Goal: Information Seeking & Learning: Learn about a topic

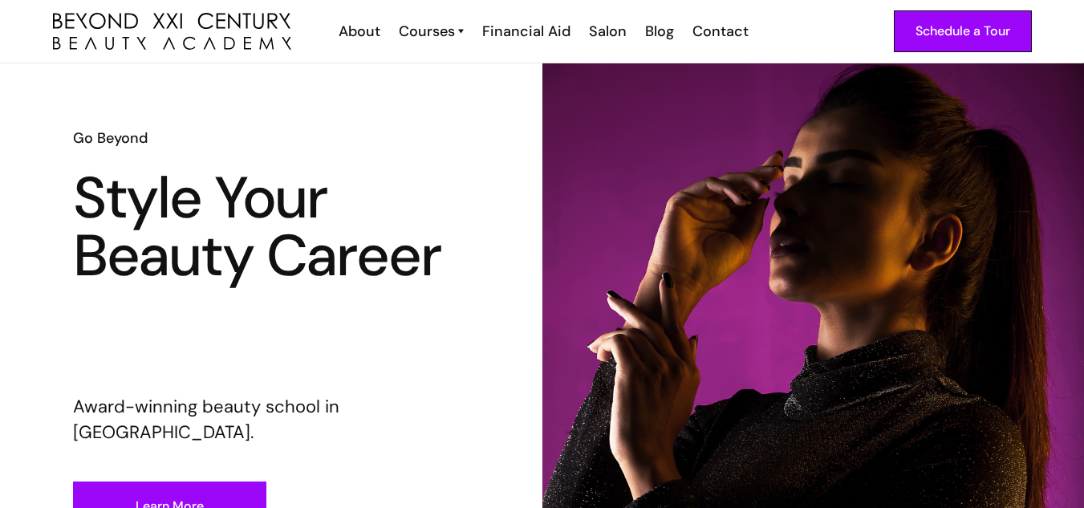
scroll to position [21, 0]
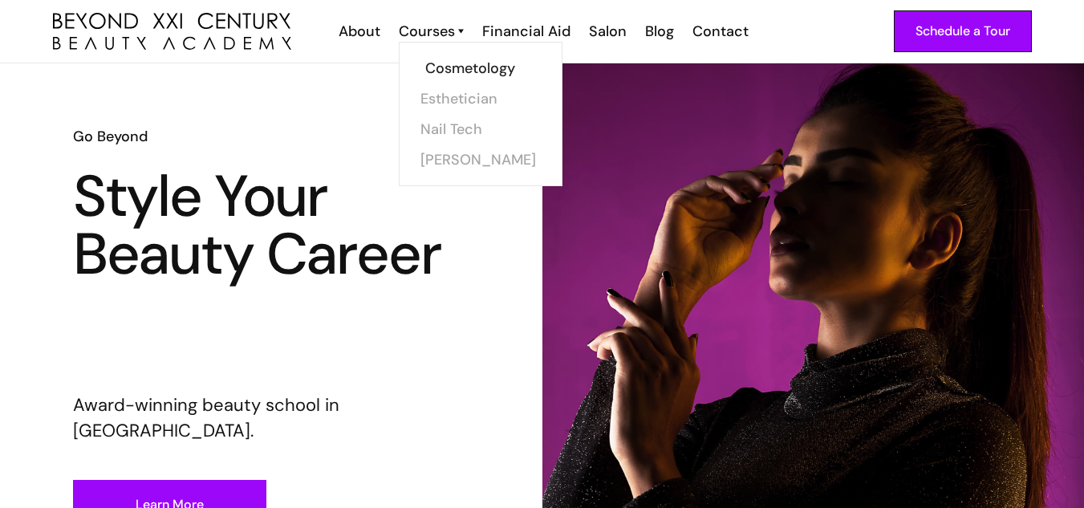
click at [448, 67] on link "Cosmetology" at bounding box center [485, 68] width 120 height 30
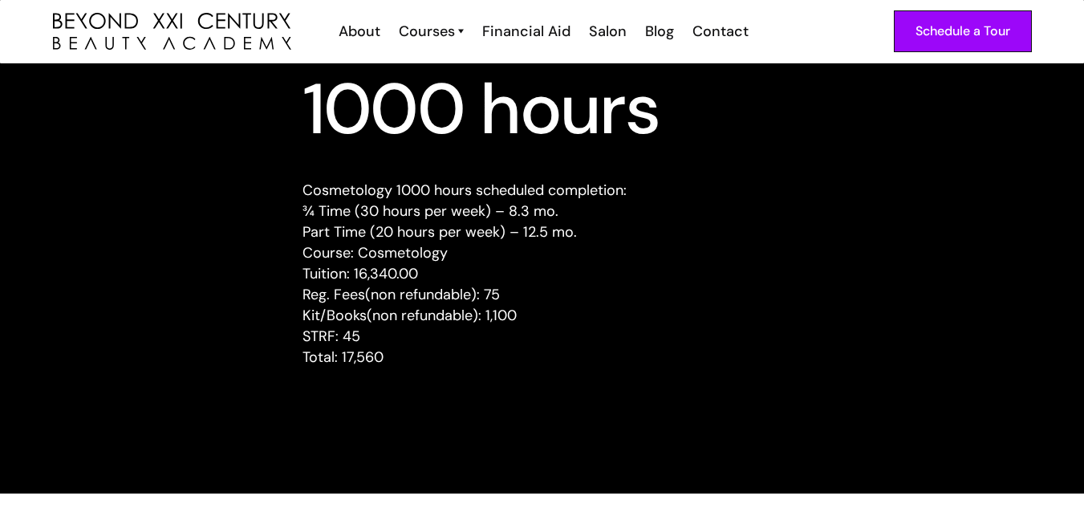
scroll to position [1602, 0]
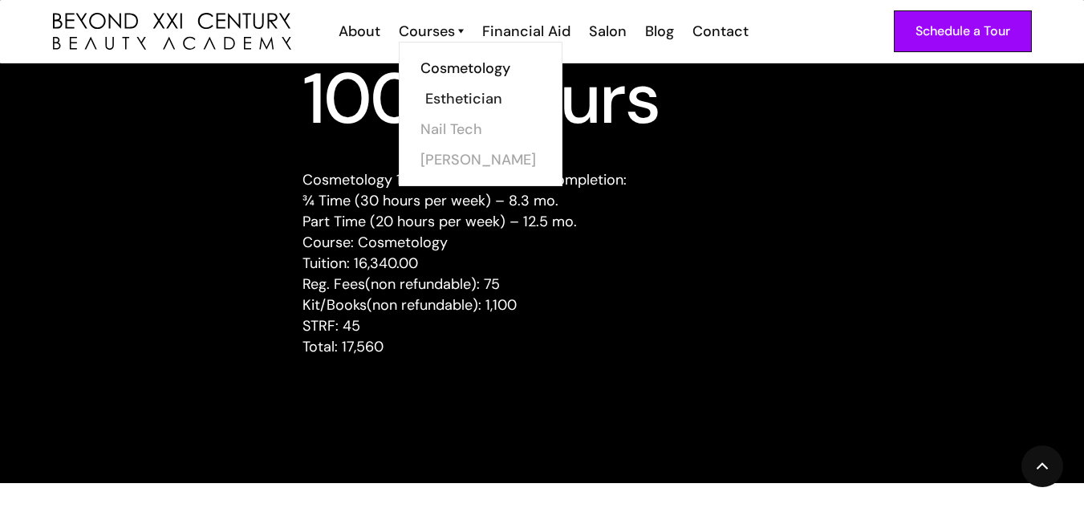
click at [477, 92] on link "Esthetician" at bounding box center [485, 98] width 120 height 30
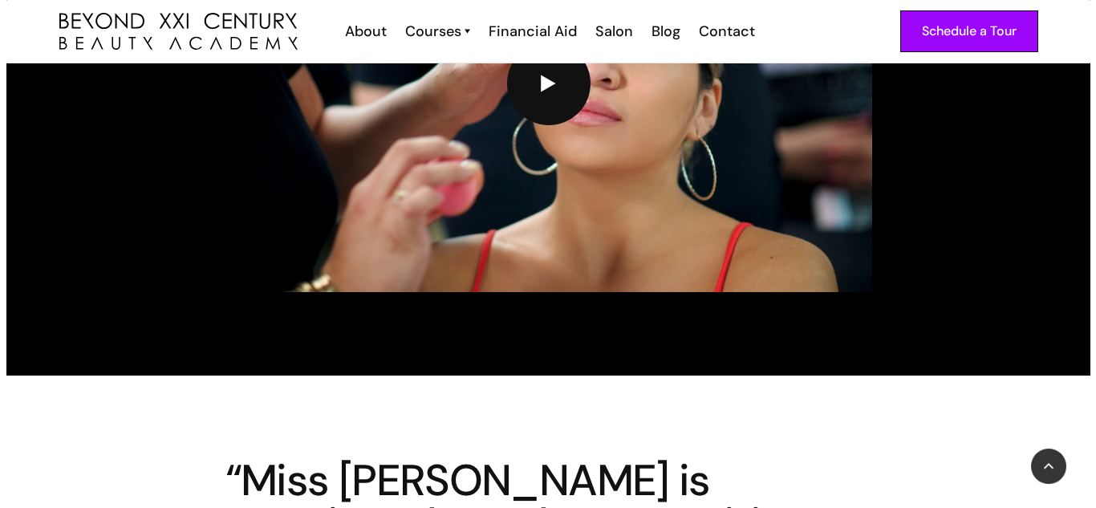
scroll to position [3668, 0]
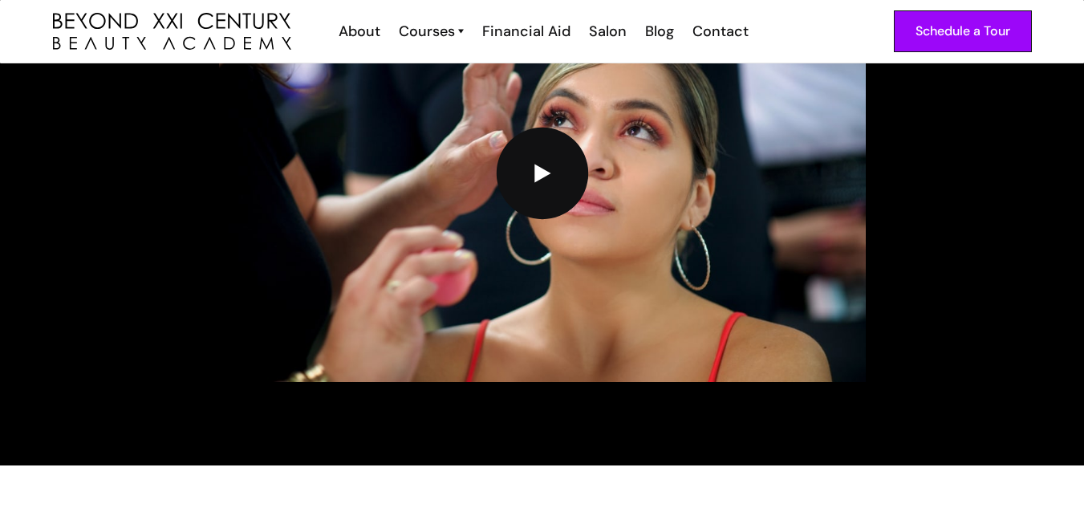
click at [535, 164] on img "open lightbox" at bounding box center [541, 173] width 17 height 19
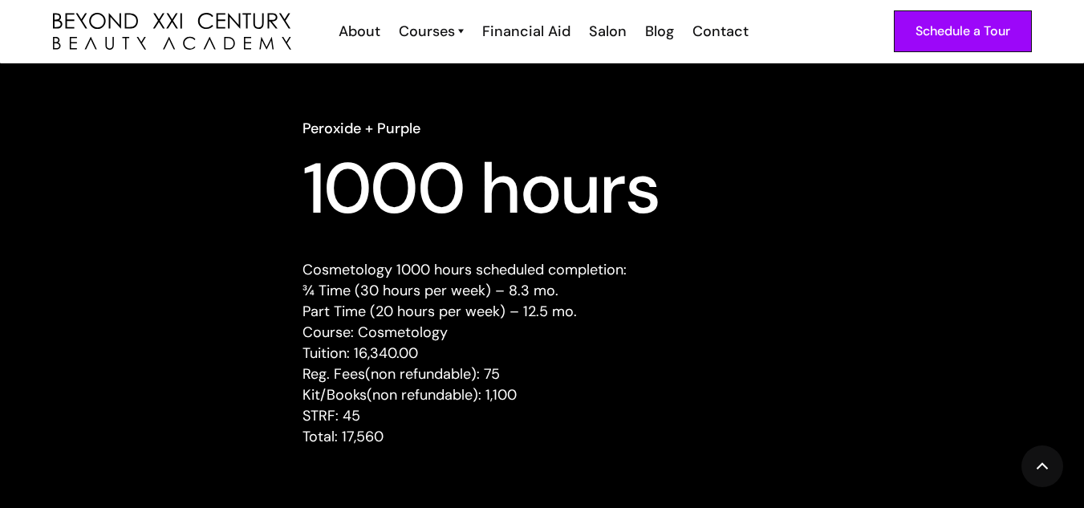
scroll to position [1513, 0]
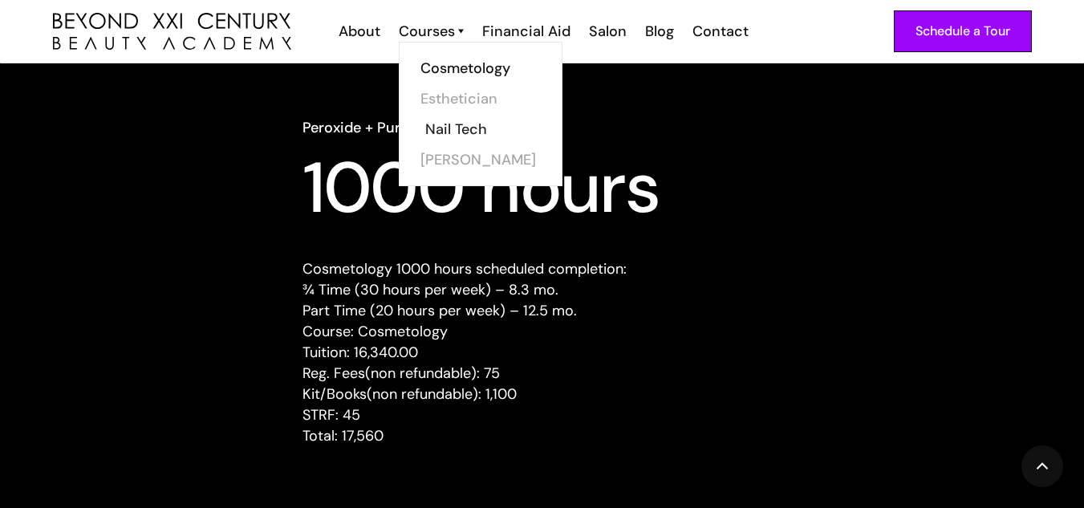
click at [481, 120] on link "Nail Tech" at bounding box center [485, 129] width 120 height 30
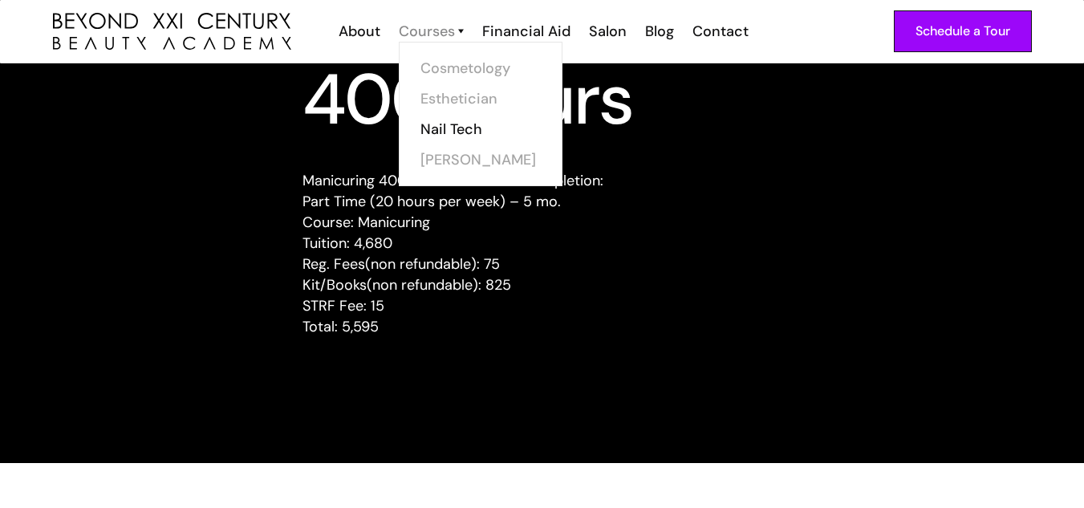
scroll to position [1619, 0]
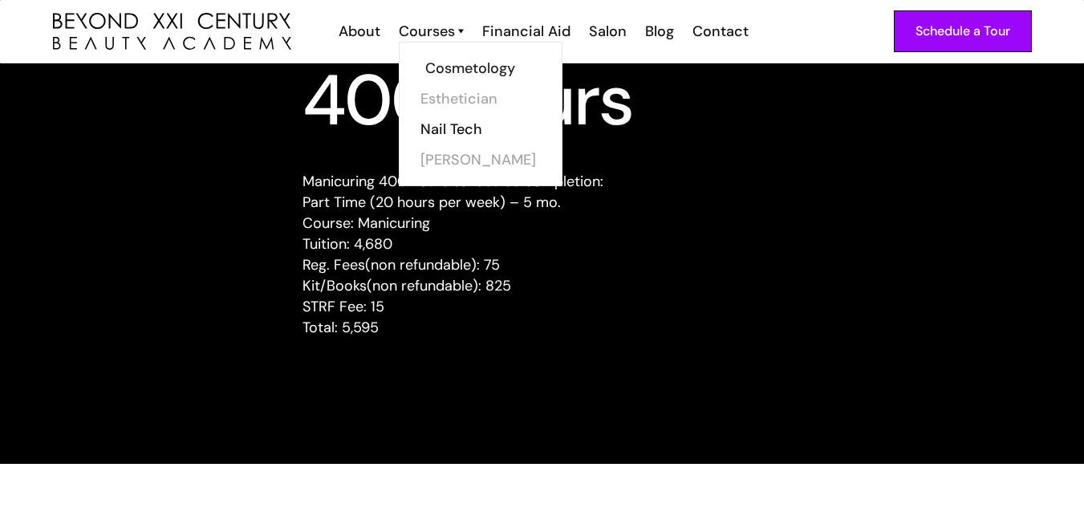
click at [477, 68] on link "Cosmetology" at bounding box center [485, 68] width 120 height 30
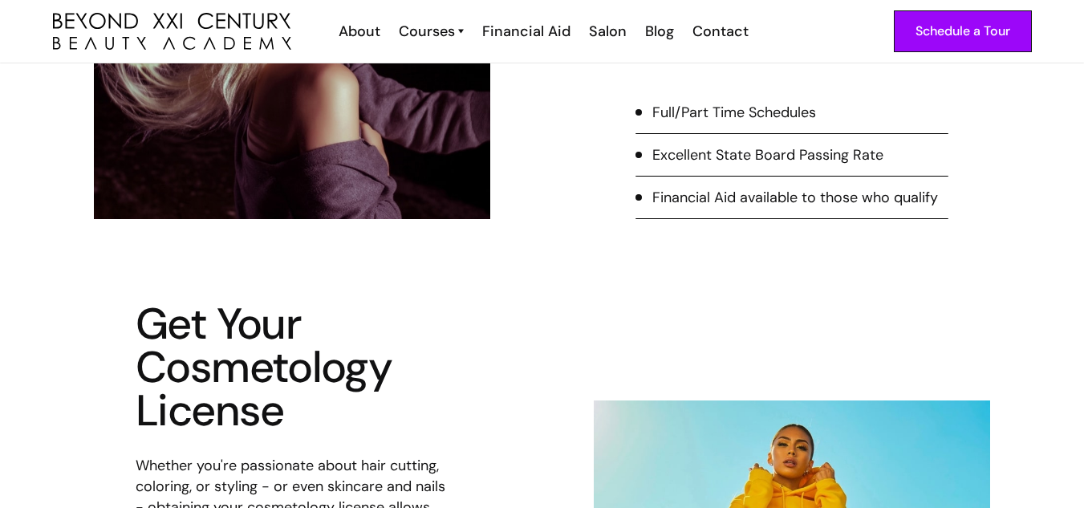
scroll to position [590, 0]
click at [667, 154] on div "Excellent State Board Passing Rate" at bounding box center [767, 155] width 231 height 21
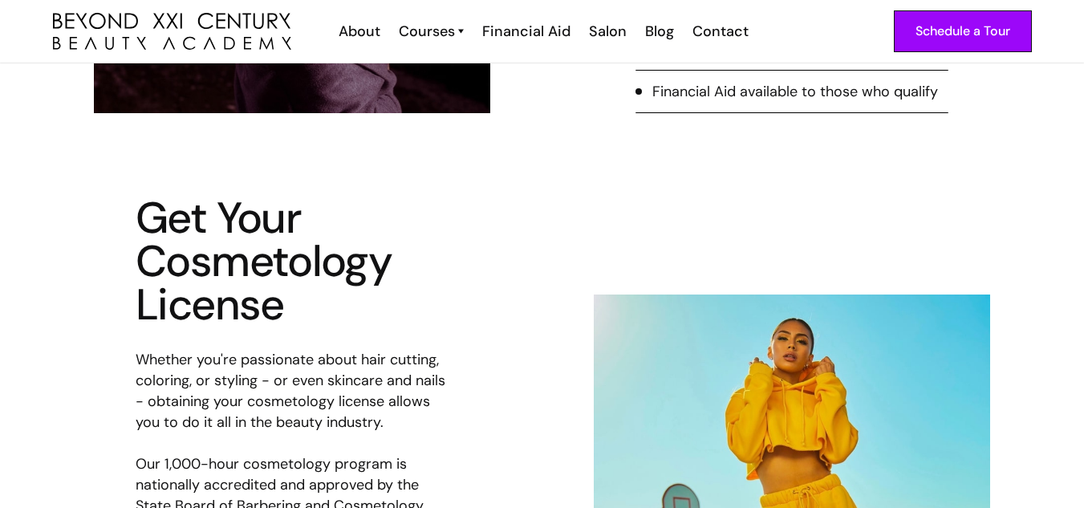
scroll to position [696, 0]
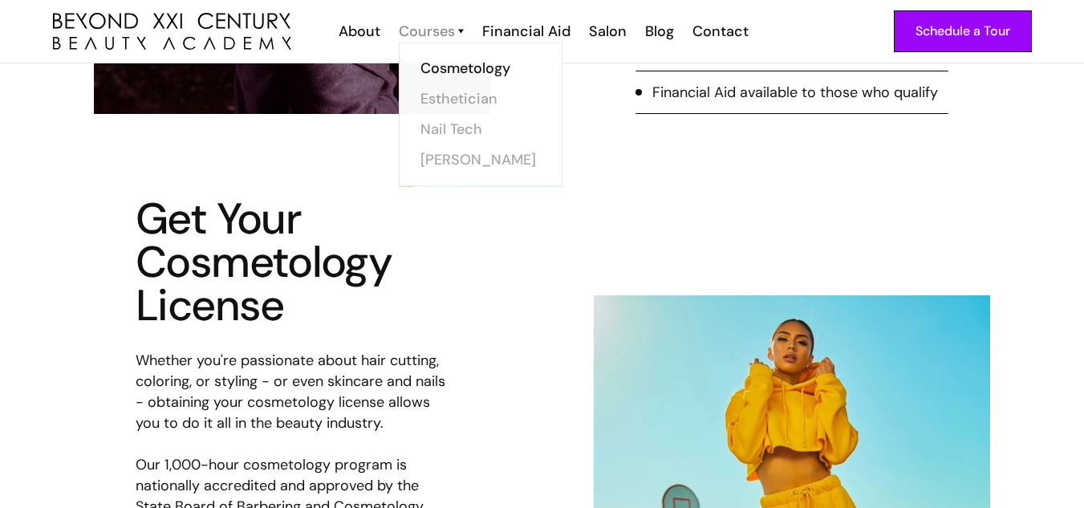
click at [445, 35] on div "Courses" at bounding box center [427, 31] width 56 height 21
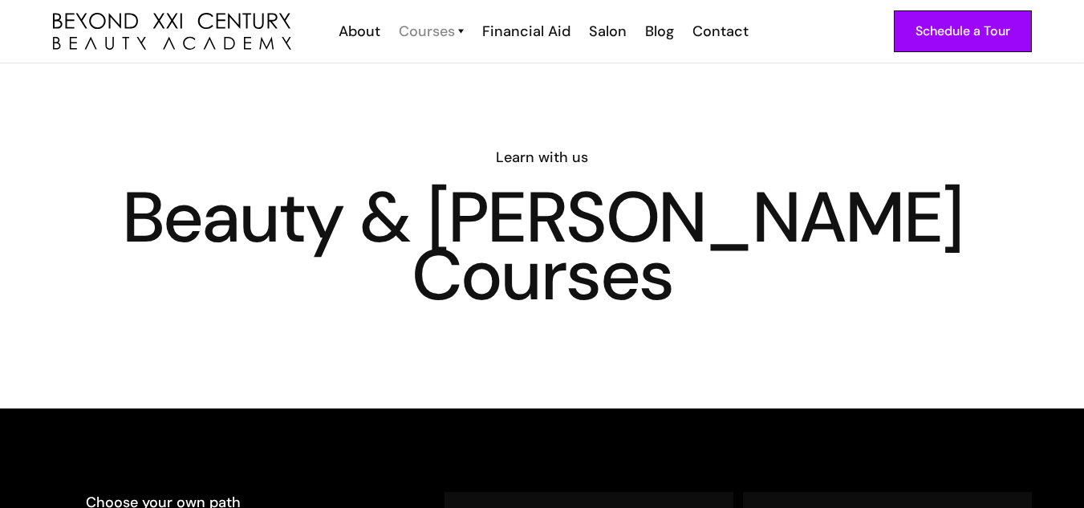
click at [446, 36] on div "Courses" at bounding box center [427, 31] width 56 height 21
click at [428, 20] on div "Schedule a Tour About Cosmetology Esthetician Manicuring Barber Courses Cosmeto…" at bounding box center [542, 31] width 979 height 63
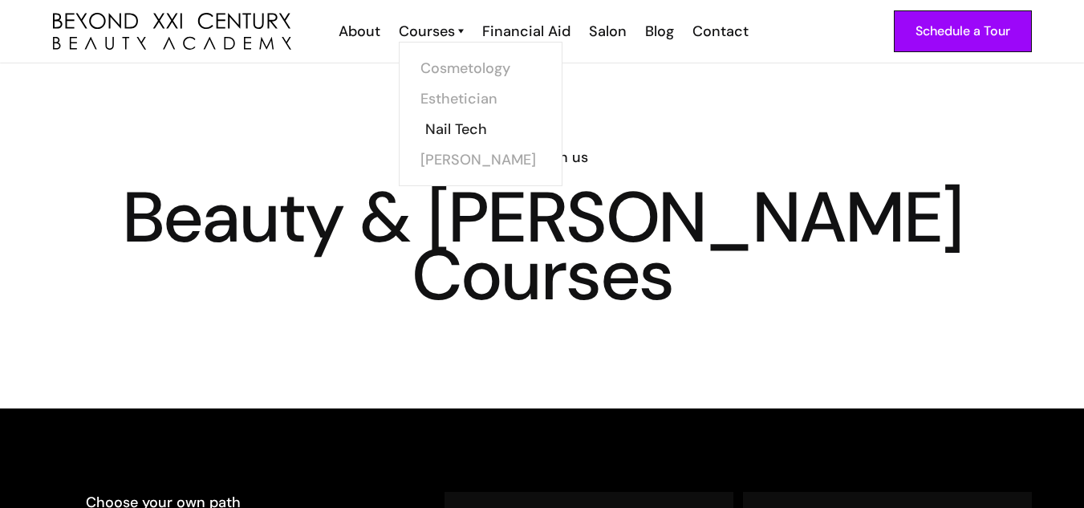
click at [462, 122] on link "Nail Tech" at bounding box center [485, 129] width 120 height 30
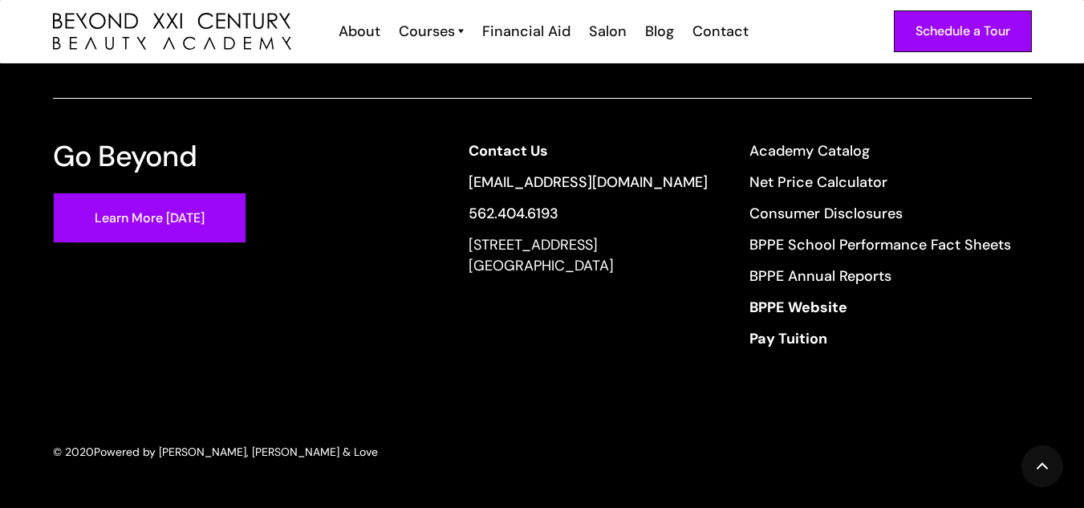
scroll to position [3364, 0]
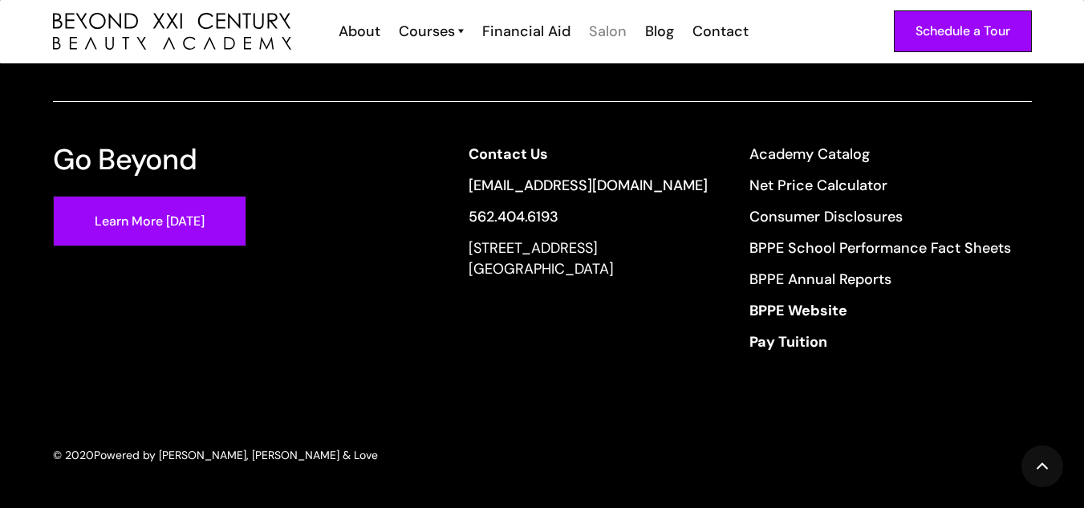
click at [614, 35] on div "Salon" at bounding box center [608, 31] width 38 height 21
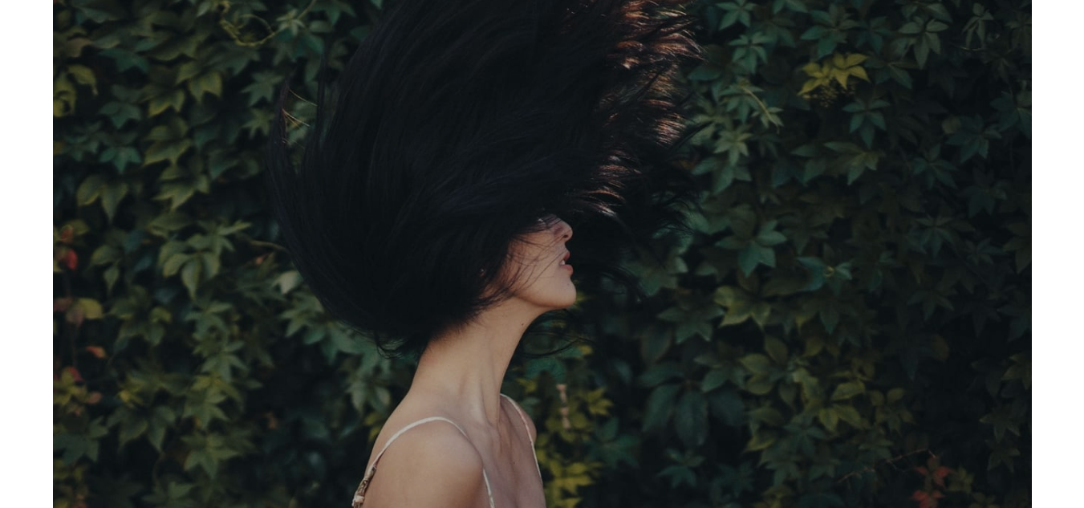
scroll to position [1757, 0]
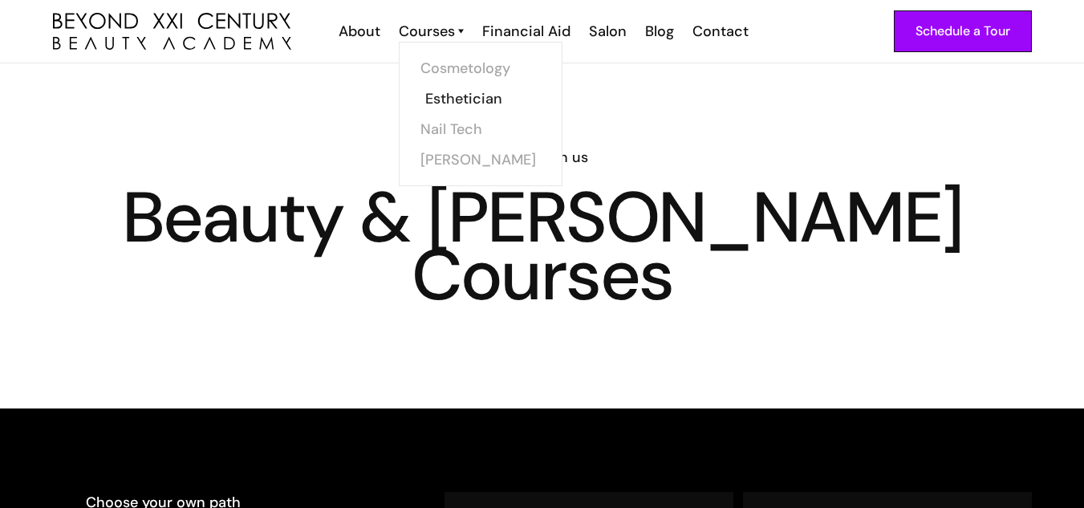
click at [450, 106] on link "Esthetician" at bounding box center [485, 98] width 120 height 30
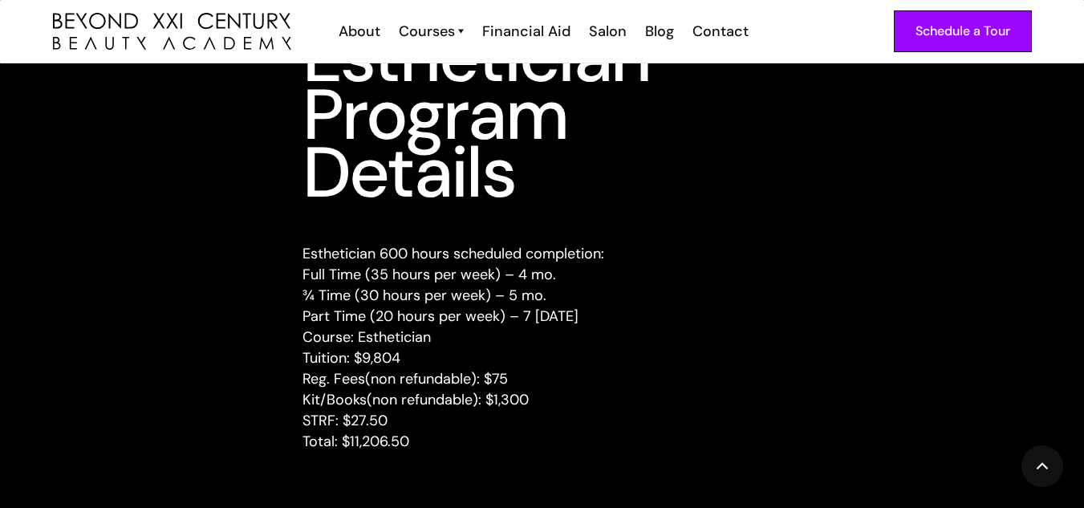
scroll to position [2047, 0]
